Goal: Task Accomplishment & Management: Use online tool/utility

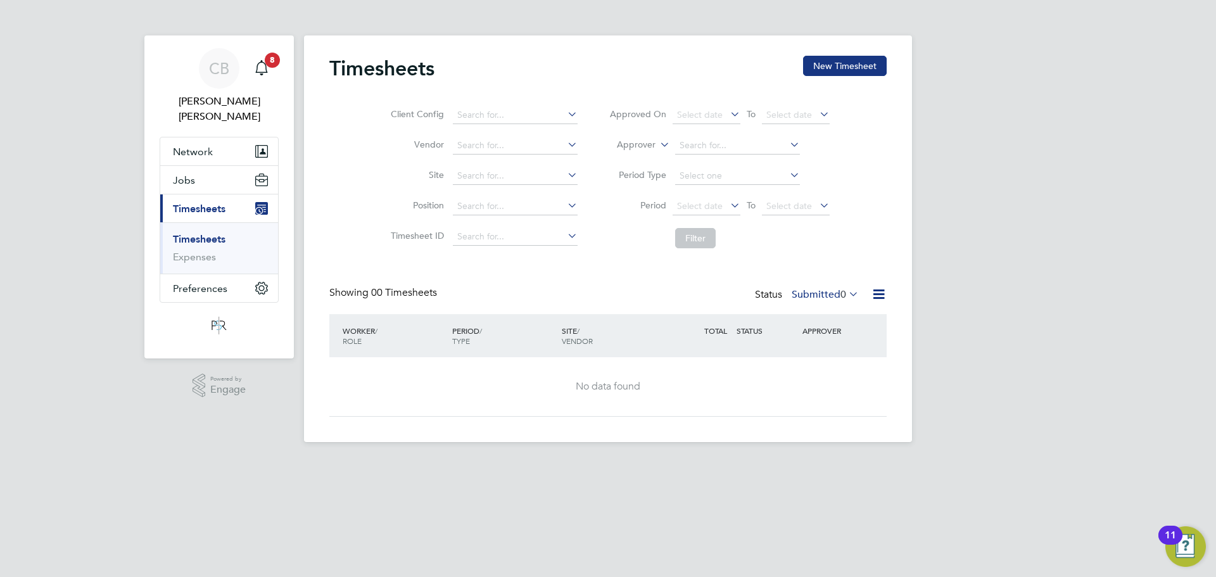
click at [228, 233] on li "Timesheets" at bounding box center [220, 242] width 95 height 18
click at [213, 233] on link "Timesheets" at bounding box center [199, 239] width 53 height 12
click at [263, 51] on link "Notifications 8" at bounding box center [261, 68] width 25 height 41
click at [264, 58] on app-alerts-badge "8" at bounding box center [272, 59] width 16 height 17
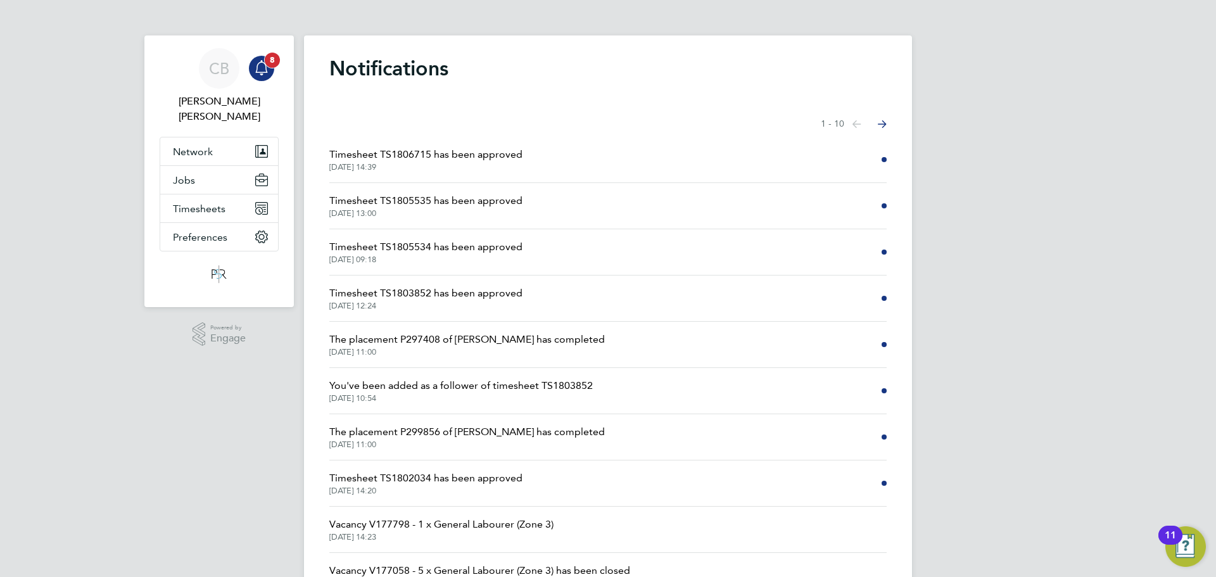
click at [249, 64] on div "Main navigation" at bounding box center [261, 68] width 25 height 25
click at [230, 141] on button "Network" at bounding box center [219, 151] width 118 height 28
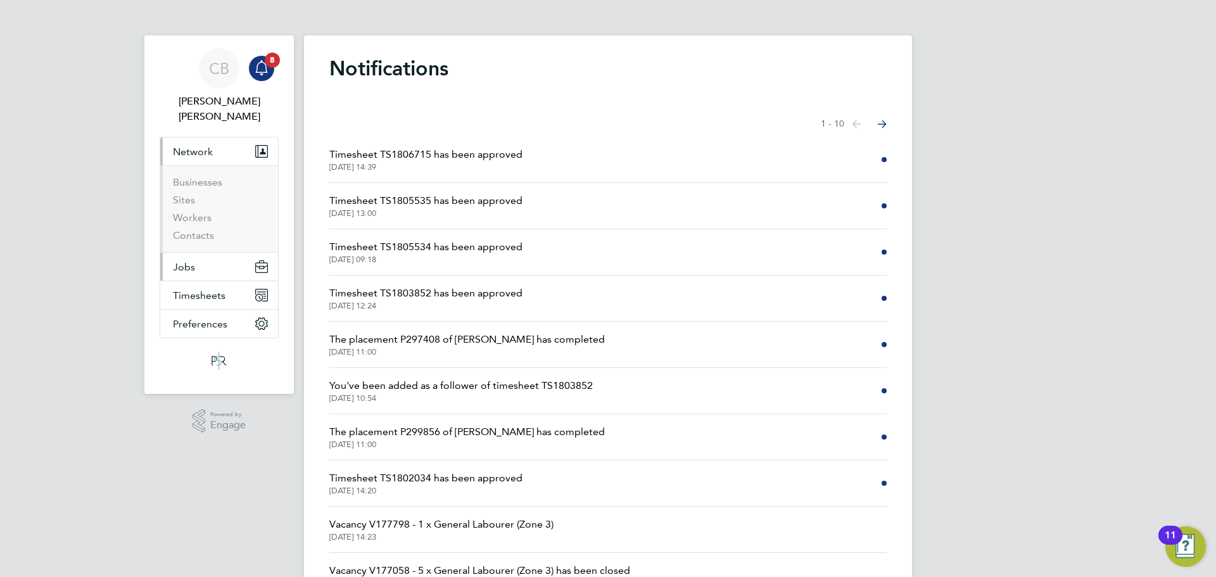
click at [245, 254] on button "Jobs" at bounding box center [219, 267] width 118 height 28
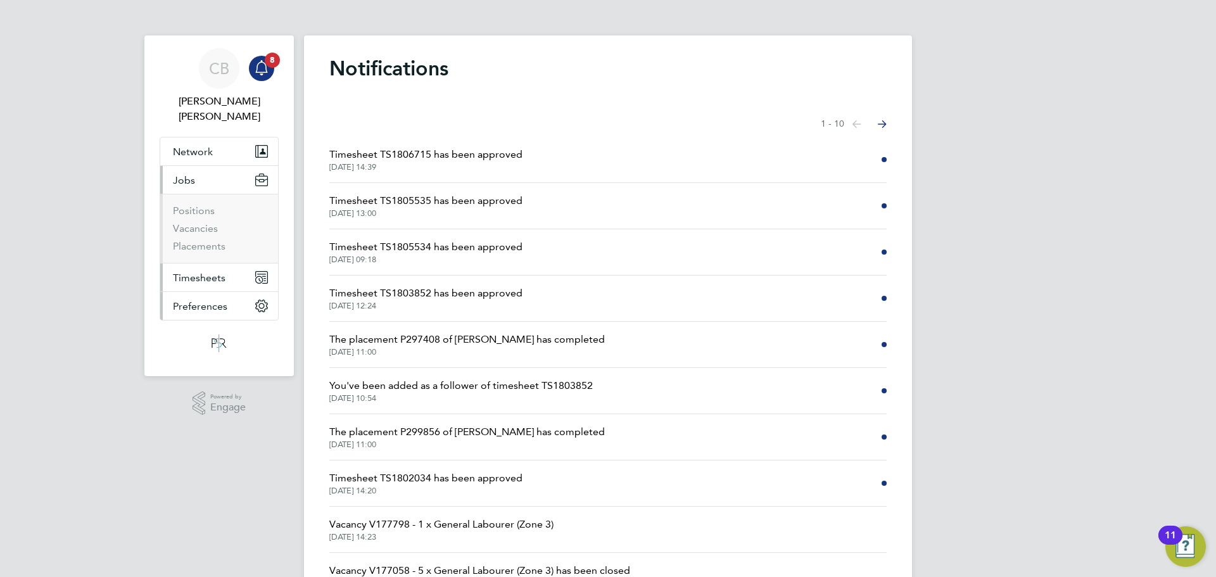
drag, startPoint x: 229, startPoint y: 283, endPoint x: 239, endPoint y: 255, distance: 30.0
click at [239, 255] on ul "Network Businesses Sites Workers Contacts Jobs Positions Vacancies Placements T…" at bounding box center [219, 229] width 119 height 184
click at [239, 264] on button "Timesheets" at bounding box center [219, 278] width 118 height 28
click at [211, 233] on link "Timesheets" at bounding box center [199, 239] width 53 height 12
